Goal: Find contact information: Find contact information

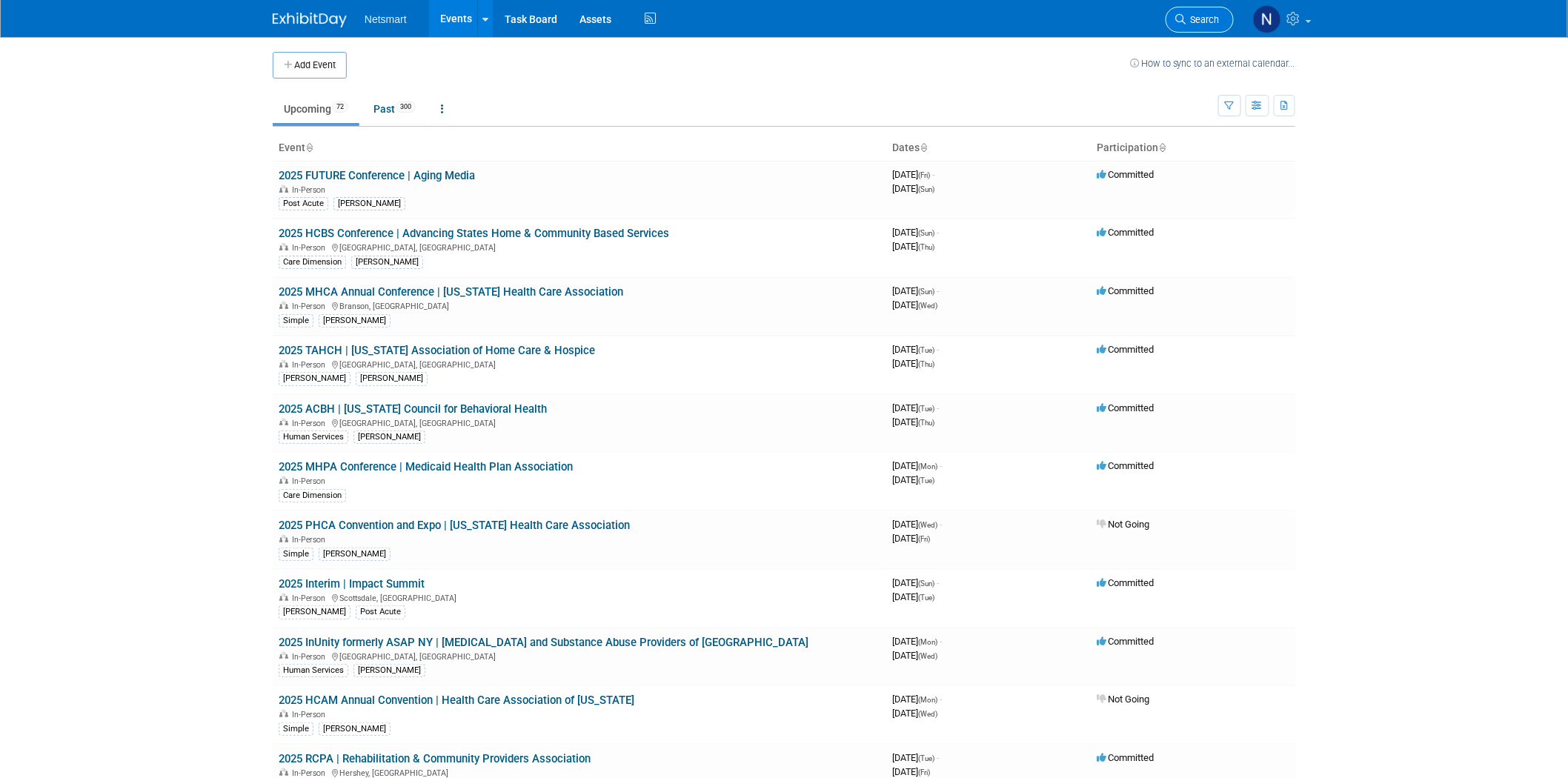
click at [1199, 21] on span "Search" at bounding box center [1203, 19] width 34 height 11
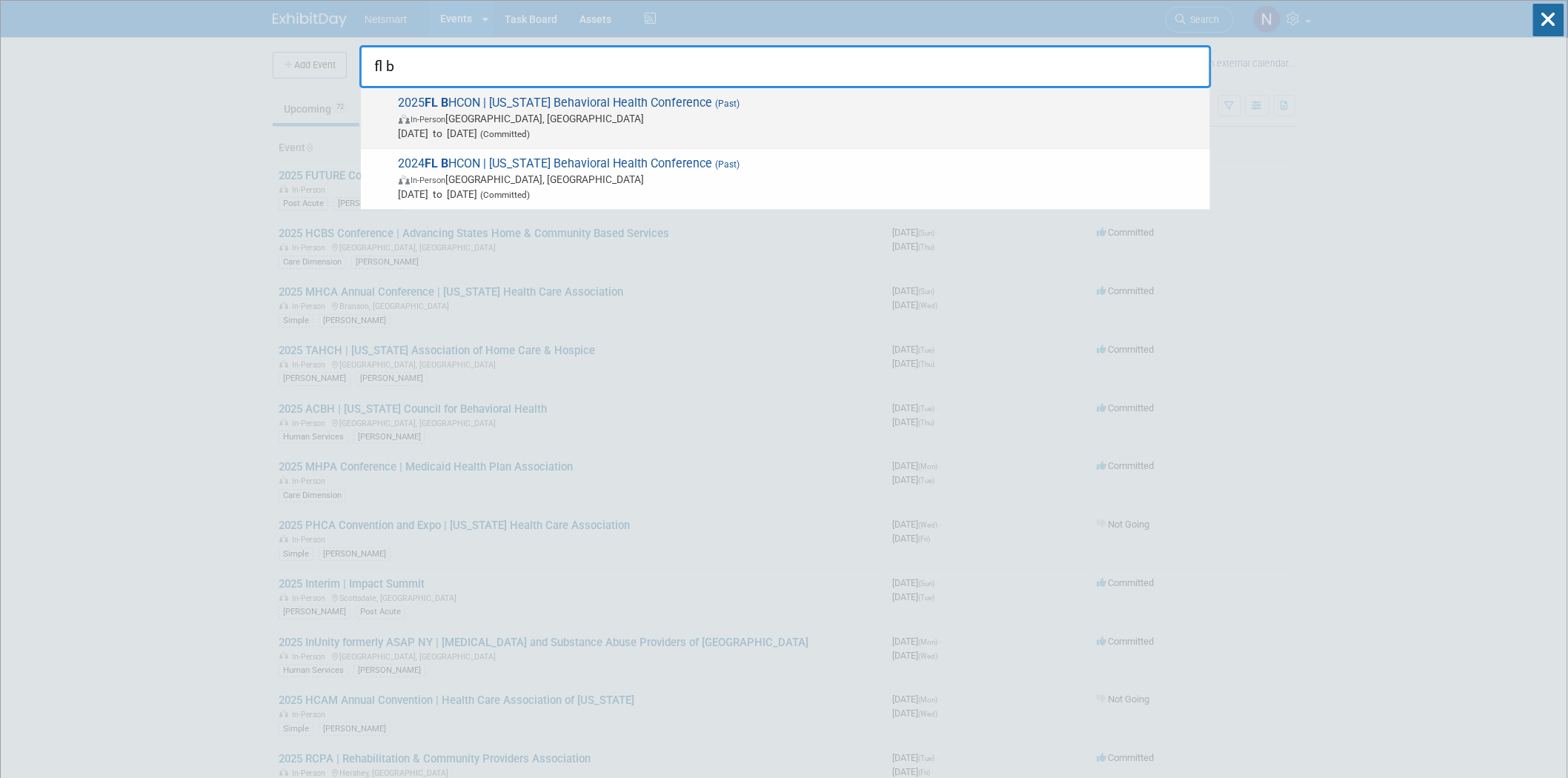
type input "fl b"
click at [569, 102] on span "2025 FL B HCON | [US_STATE] Behavioral Health Conference (Past) In-Person [GEOG…" at bounding box center [799, 118] width 809 height 45
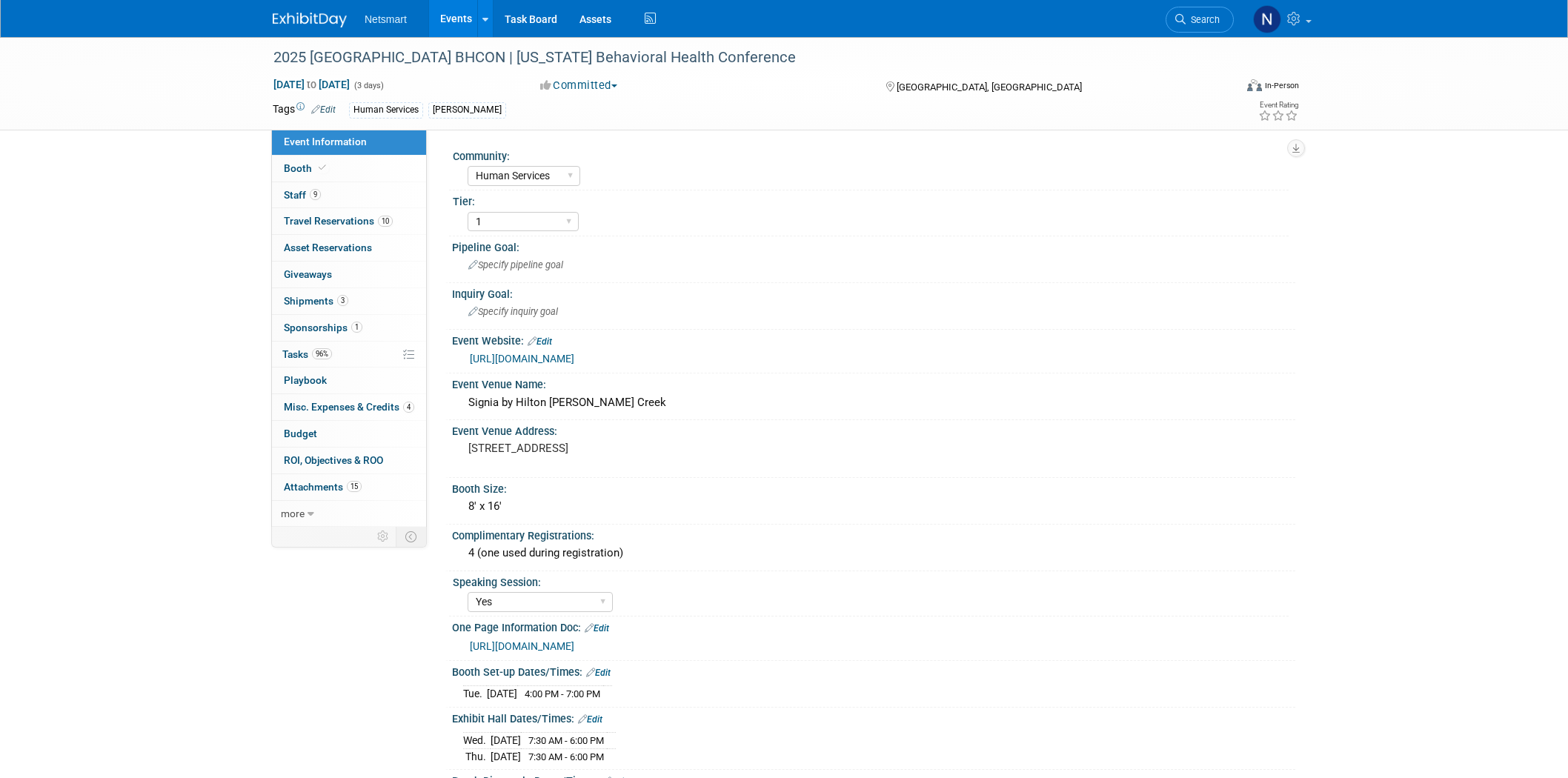
select select "Human Services"
select select "1"
select select "Yes"
click at [381, 217] on span "10" at bounding box center [385, 221] width 15 height 11
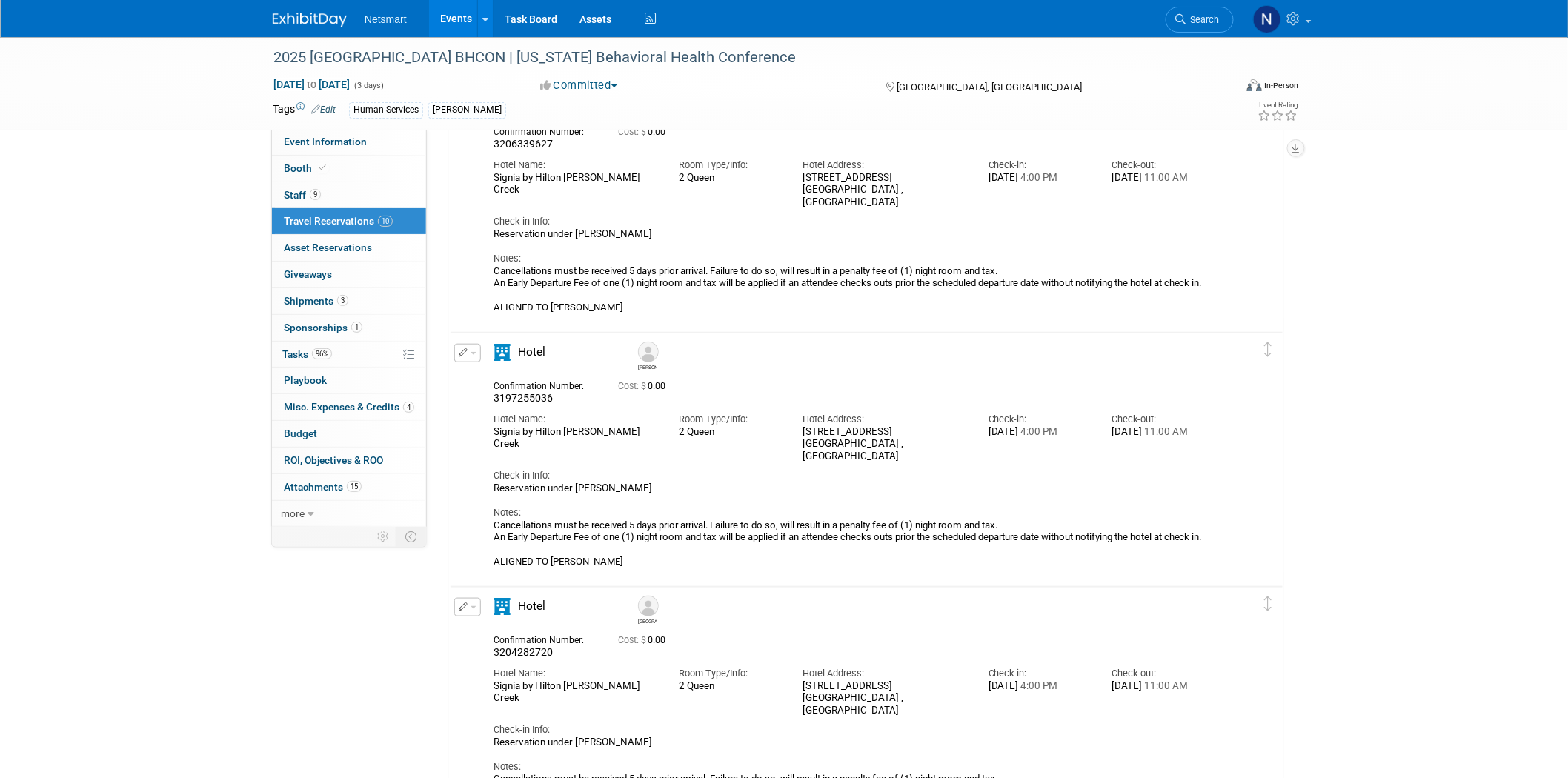
scroll to position [411, 0]
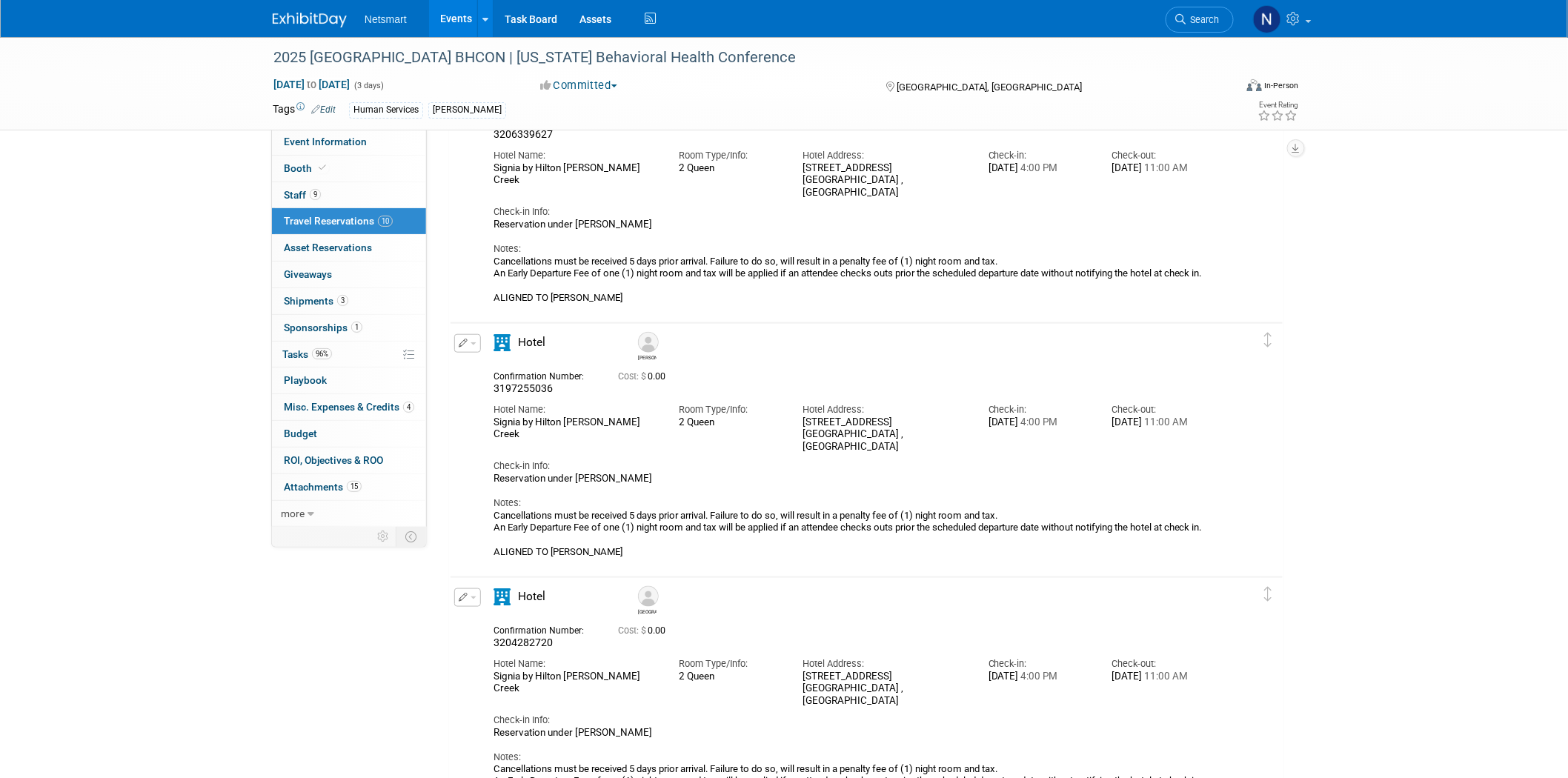
click at [534, 385] on span "3197255036" at bounding box center [523, 389] width 59 height 12
copy span "3197255036"
